Goal: Task Accomplishment & Management: Manage account settings

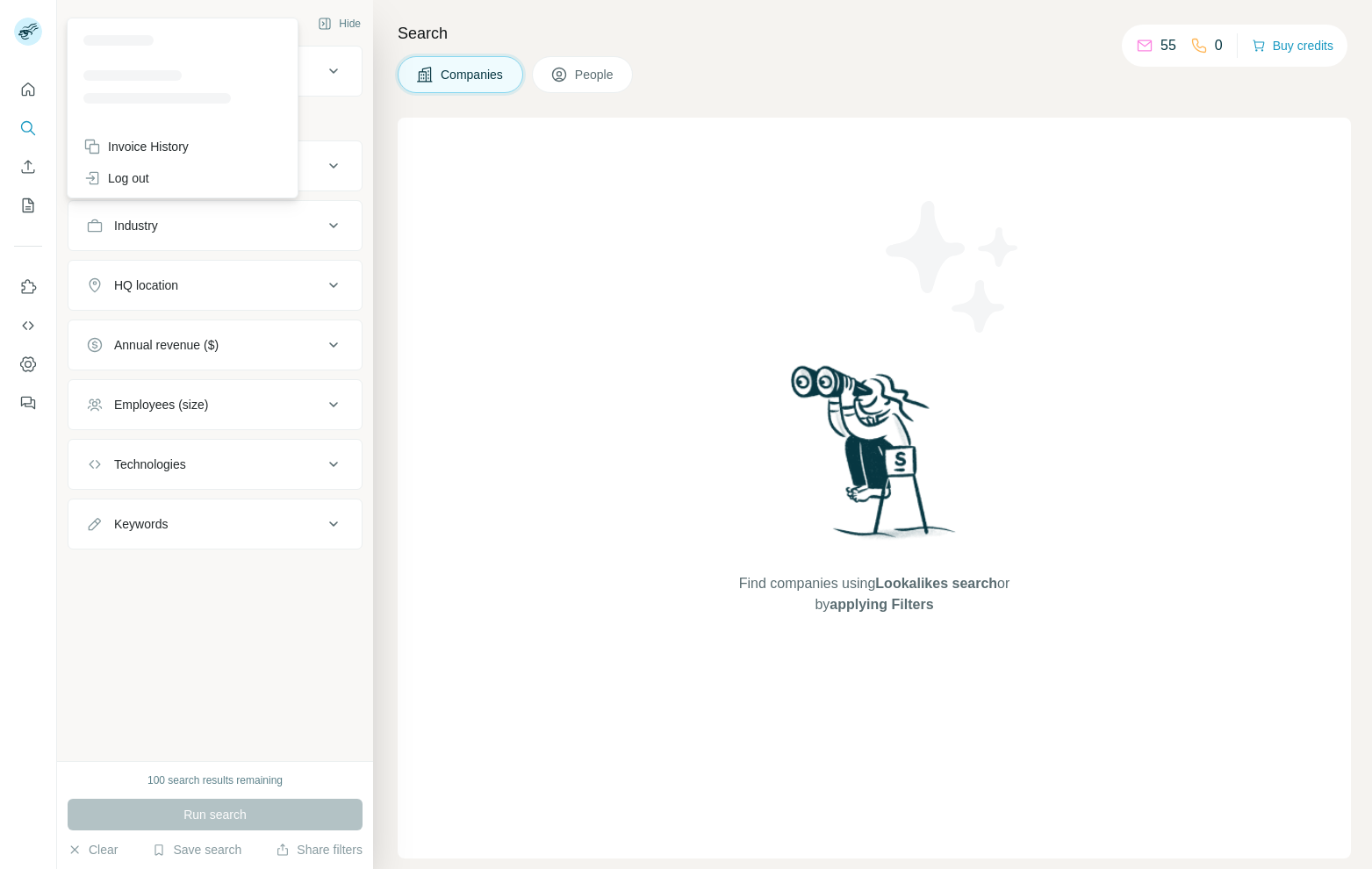
click at [26, 36] on icon at bounding box center [25, 35] width 14 height 10
drag, startPoint x: 636, startPoint y: 417, endPoint x: 636, endPoint y: 405, distance: 12.0
click at [636, 417] on div "Find companies using Lookalikes search or by applying Filters" at bounding box center [874, 488] width 954 height 741
click at [36, 35] on rect at bounding box center [27, 31] width 28 height 28
click at [149, 149] on div "Invoice History" at bounding box center [136, 146] width 106 height 17
